Goal: Find specific page/section: Find specific page/section

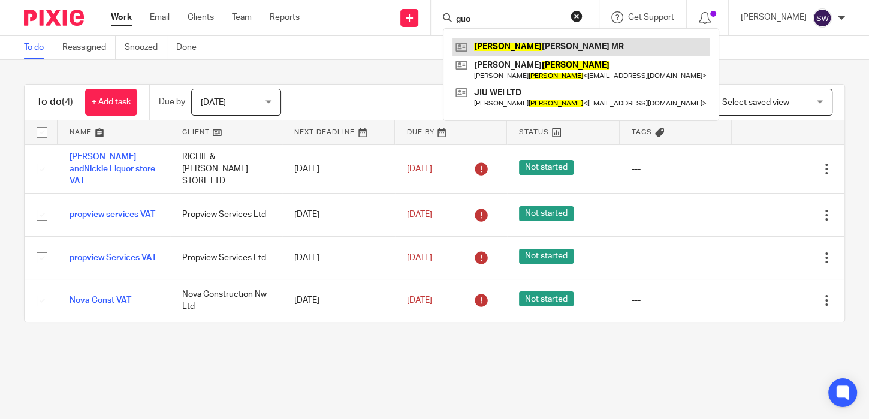
type input "guo"
click at [597, 49] on link at bounding box center [580, 47] width 257 height 18
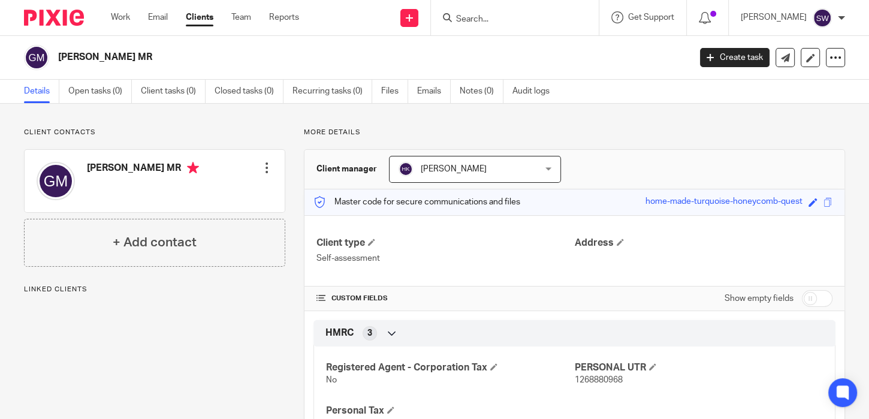
click at [493, 23] on input "Search" at bounding box center [509, 19] width 108 height 11
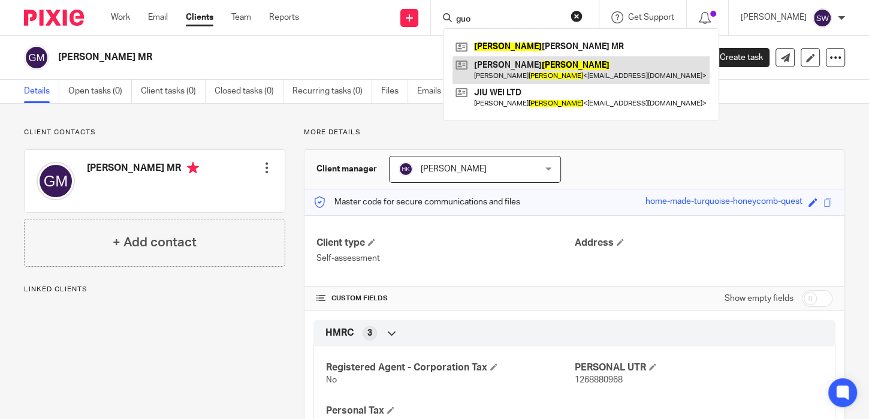
type input "guo"
click at [499, 73] on link at bounding box center [580, 70] width 257 height 28
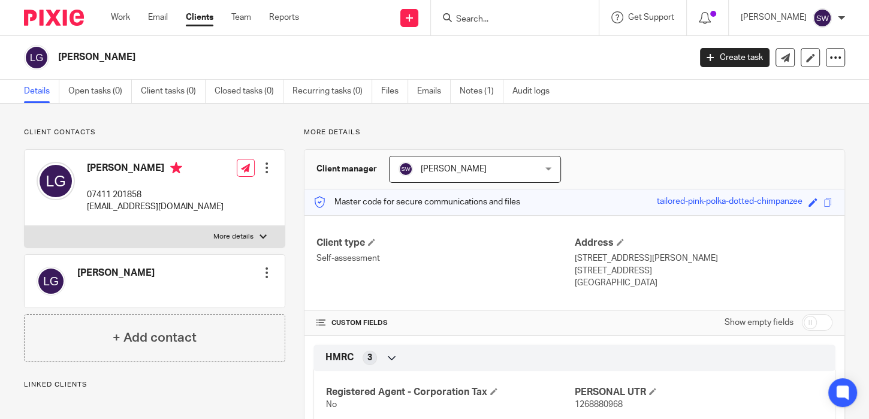
scroll to position [83, 0]
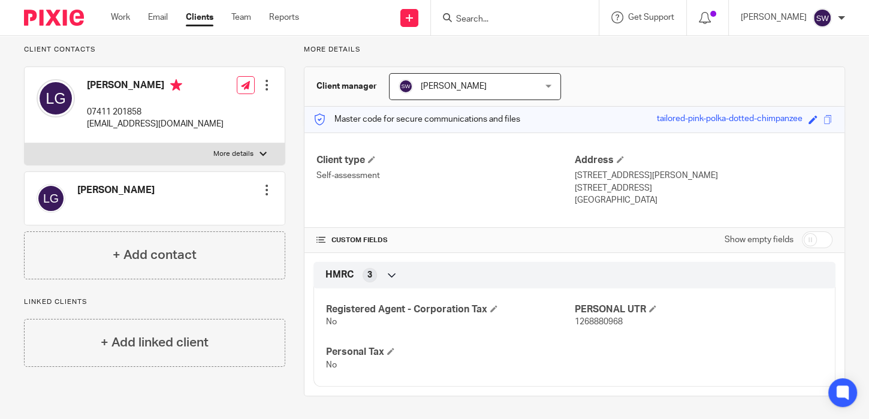
click at [520, 17] on input "Search" at bounding box center [509, 19] width 108 height 11
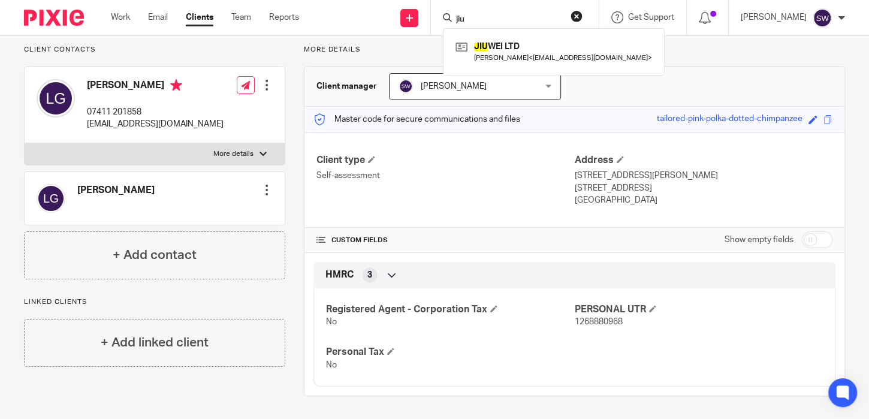
type input "jiu"
click at [551, 37] on div "JIU WEI LTD Lie Jie Guo < pengcheng.salford2008@gmail.com >" at bounding box center [554, 51] width 222 height 47
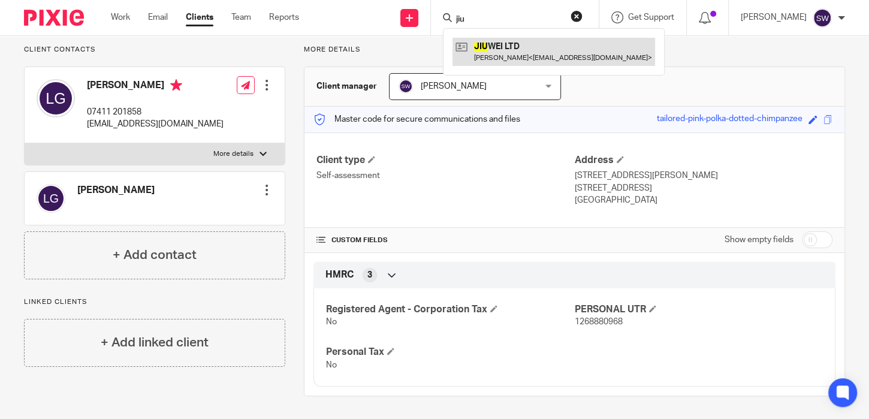
click at [551, 47] on link at bounding box center [553, 52] width 203 height 28
